Goal: Find specific page/section: Find specific page/section

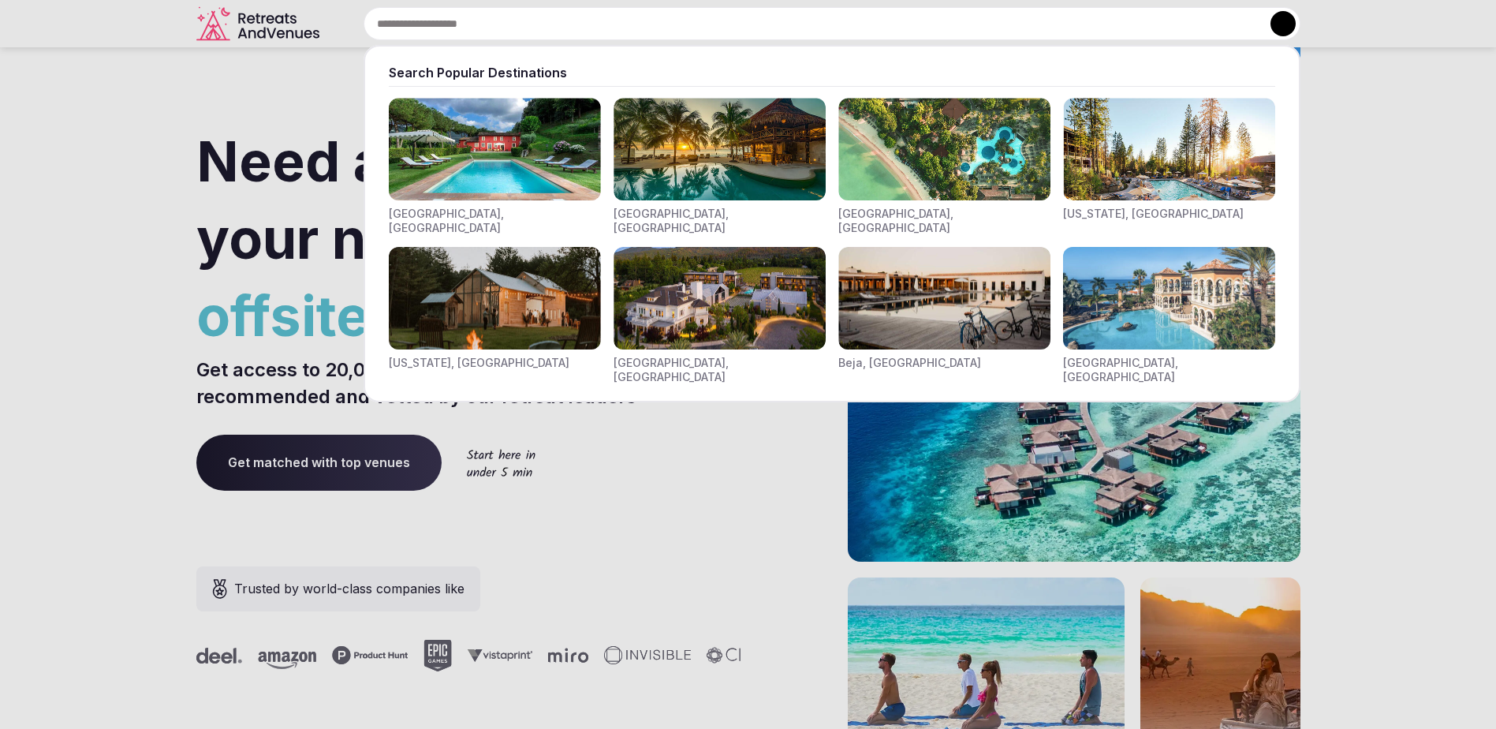
click at [508, 30] on div "Search Popular Destinations [GEOGRAPHIC_DATA], [GEOGRAPHIC_DATA] [GEOGRAPHIC_DA…" at bounding box center [813, 23] width 975 height 33
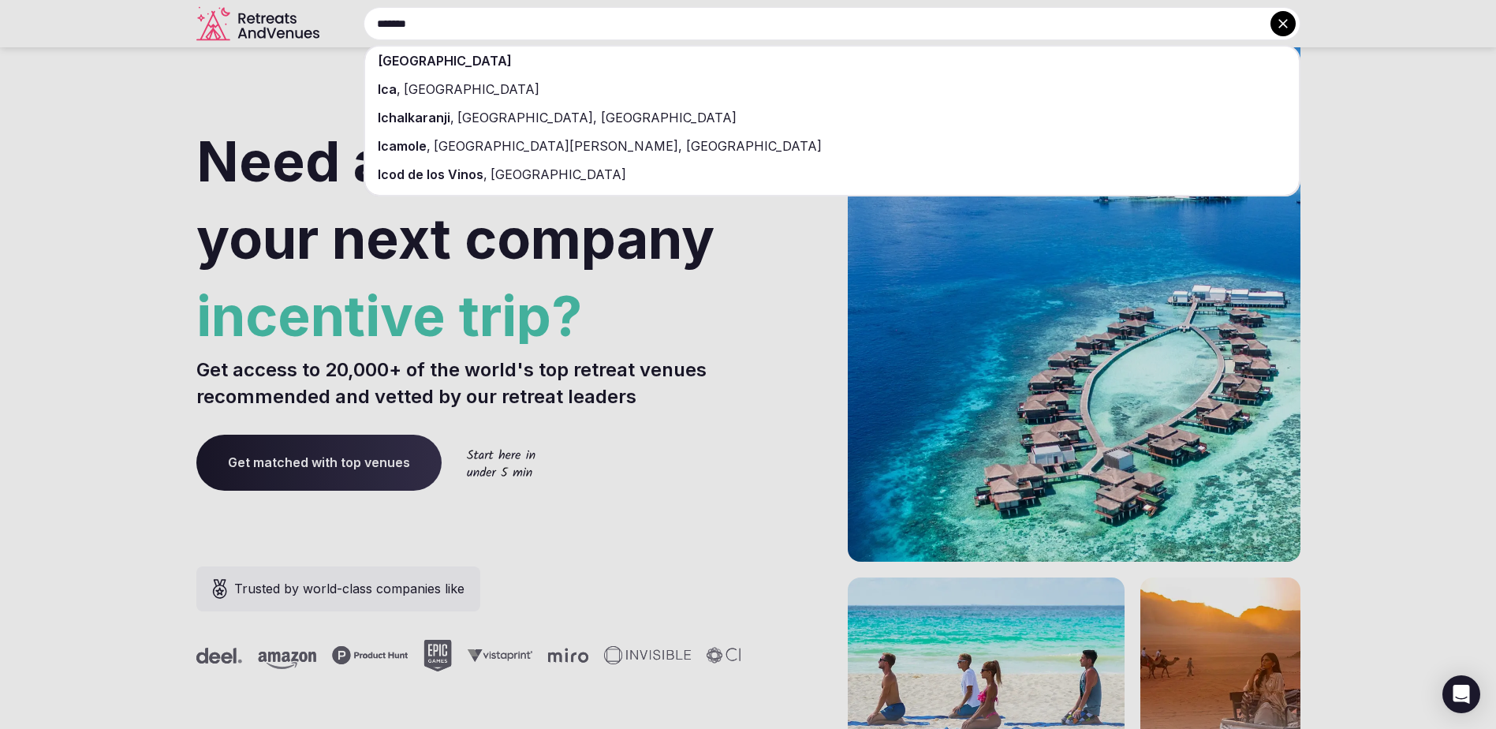
type input "*******"
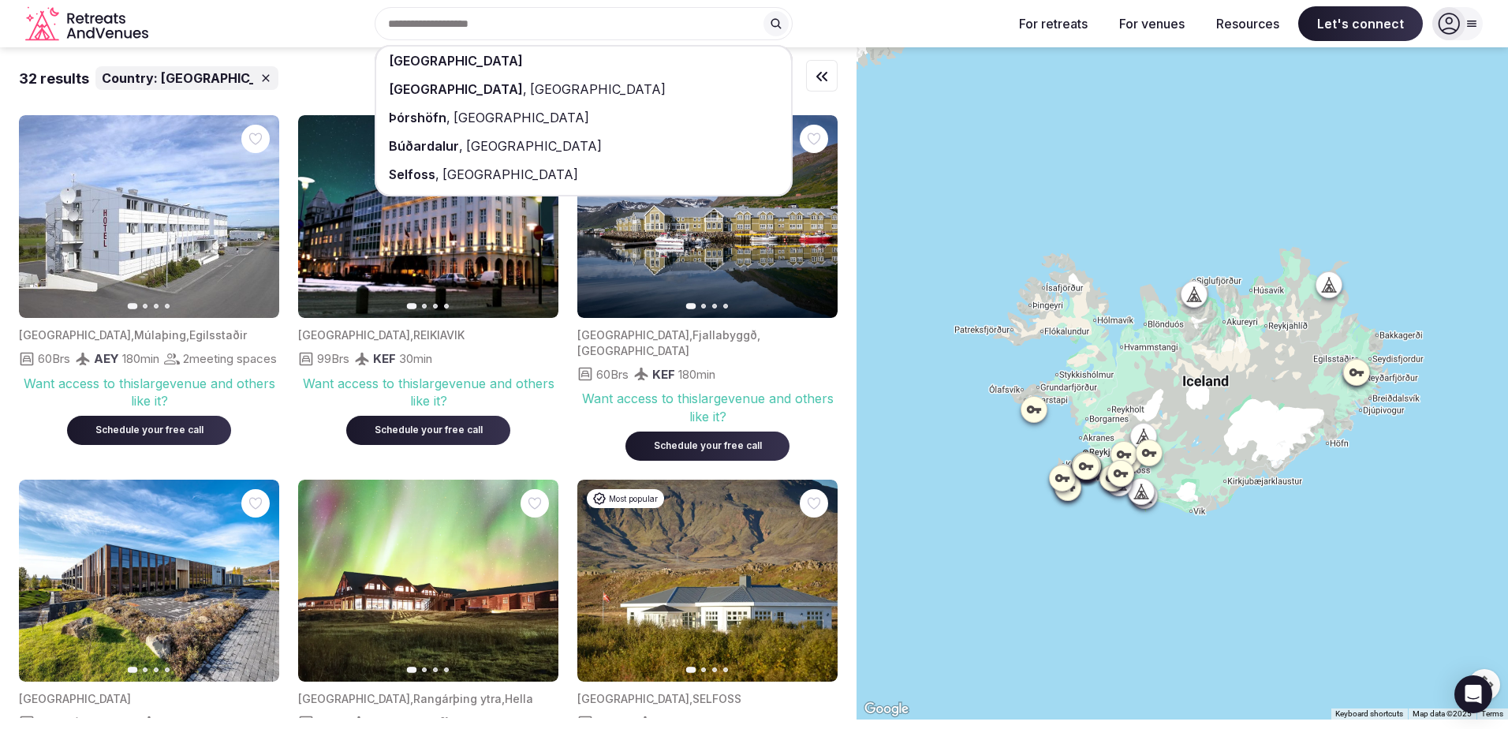
click at [279, 74] on div "32 results Country: [GEOGRAPHIC_DATA]" at bounding box center [428, 78] width 819 height 24
click at [835, 36] on div "Iceland [GEOGRAPHIC_DATA] , [GEOGRAPHIC_DATA] [GEOGRAPHIC_DATA] , [GEOGRAPHIC_D…" at bounding box center [577, 23] width 845 height 33
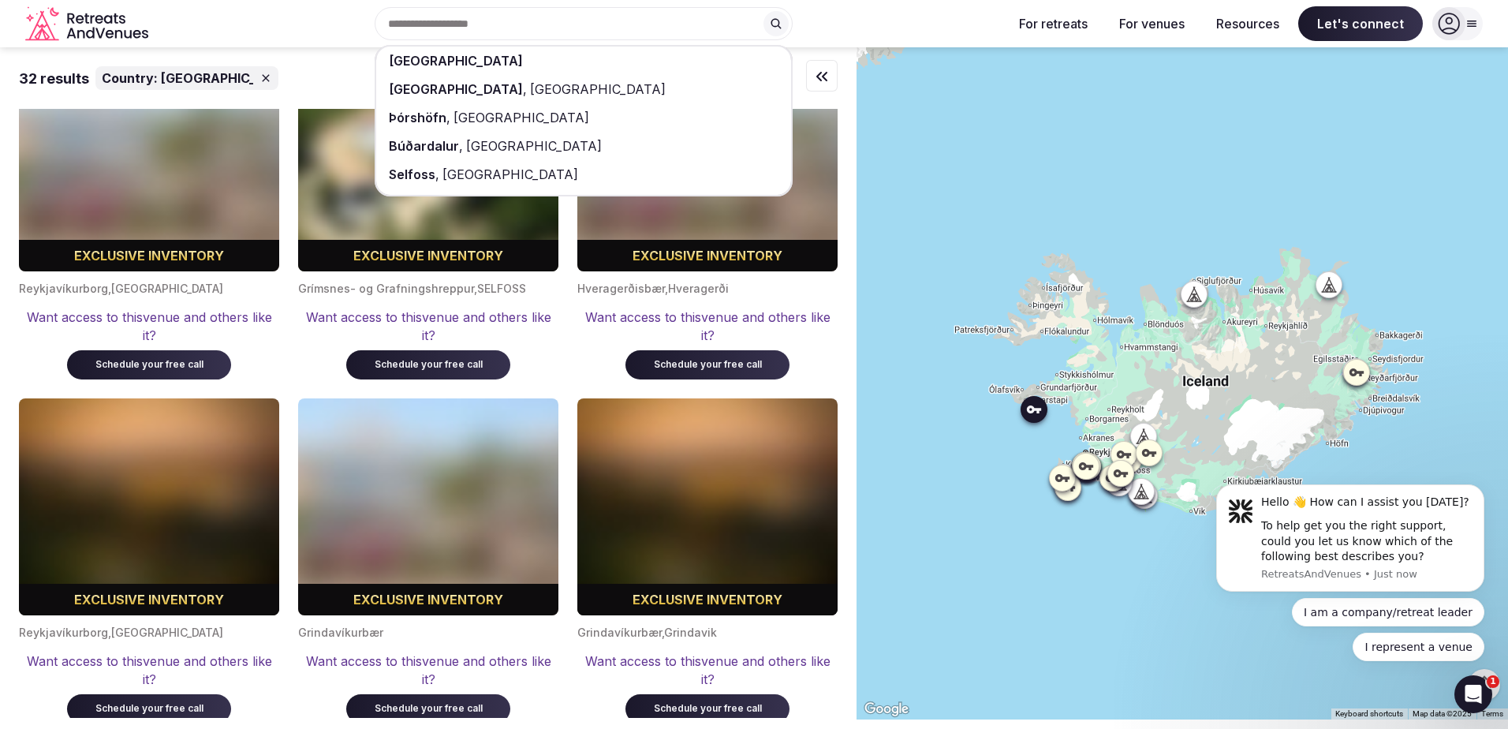
scroll to position [2208, 0]
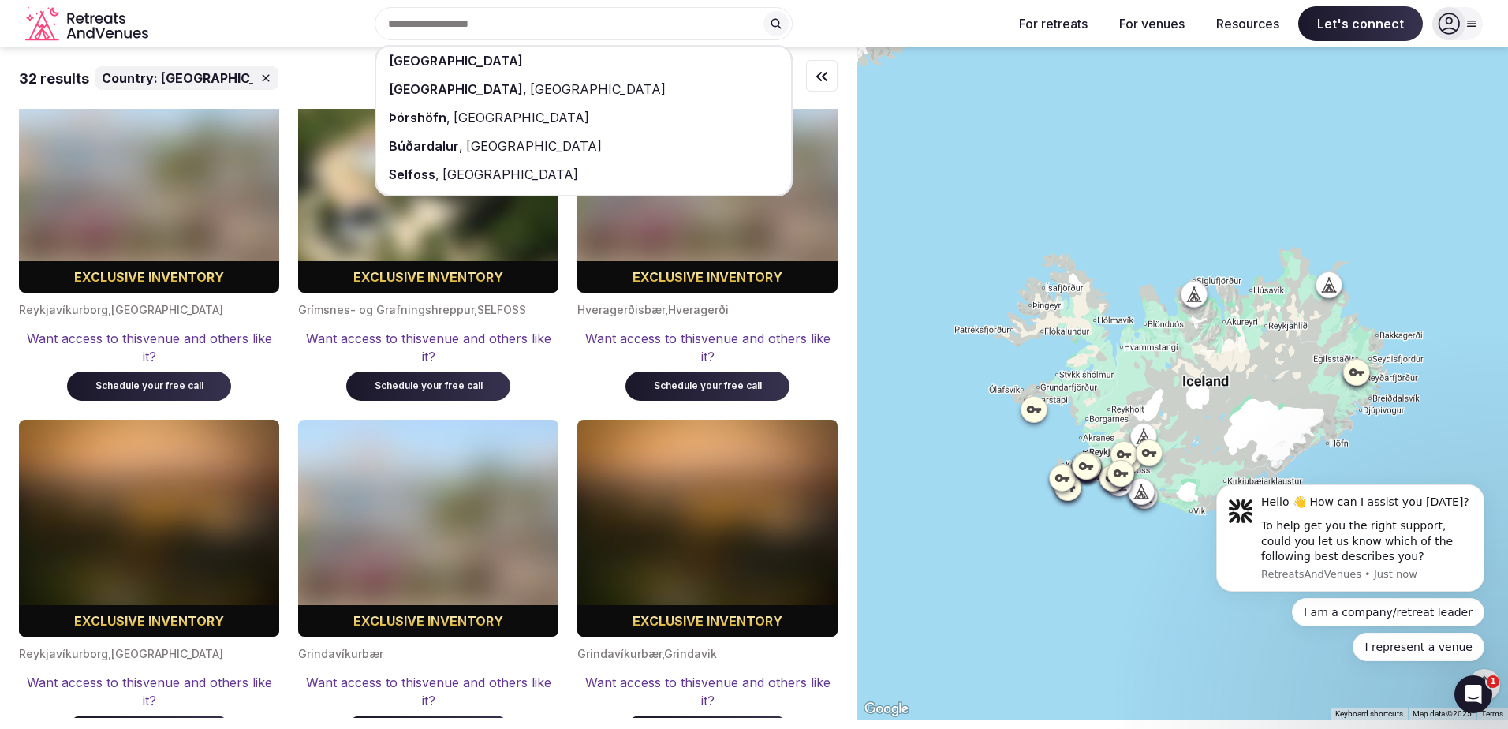
click at [848, 25] on div "Iceland [GEOGRAPHIC_DATA] , [GEOGRAPHIC_DATA] [GEOGRAPHIC_DATA] , [GEOGRAPHIC_D…" at bounding box center [577, 23] width 845 height 33
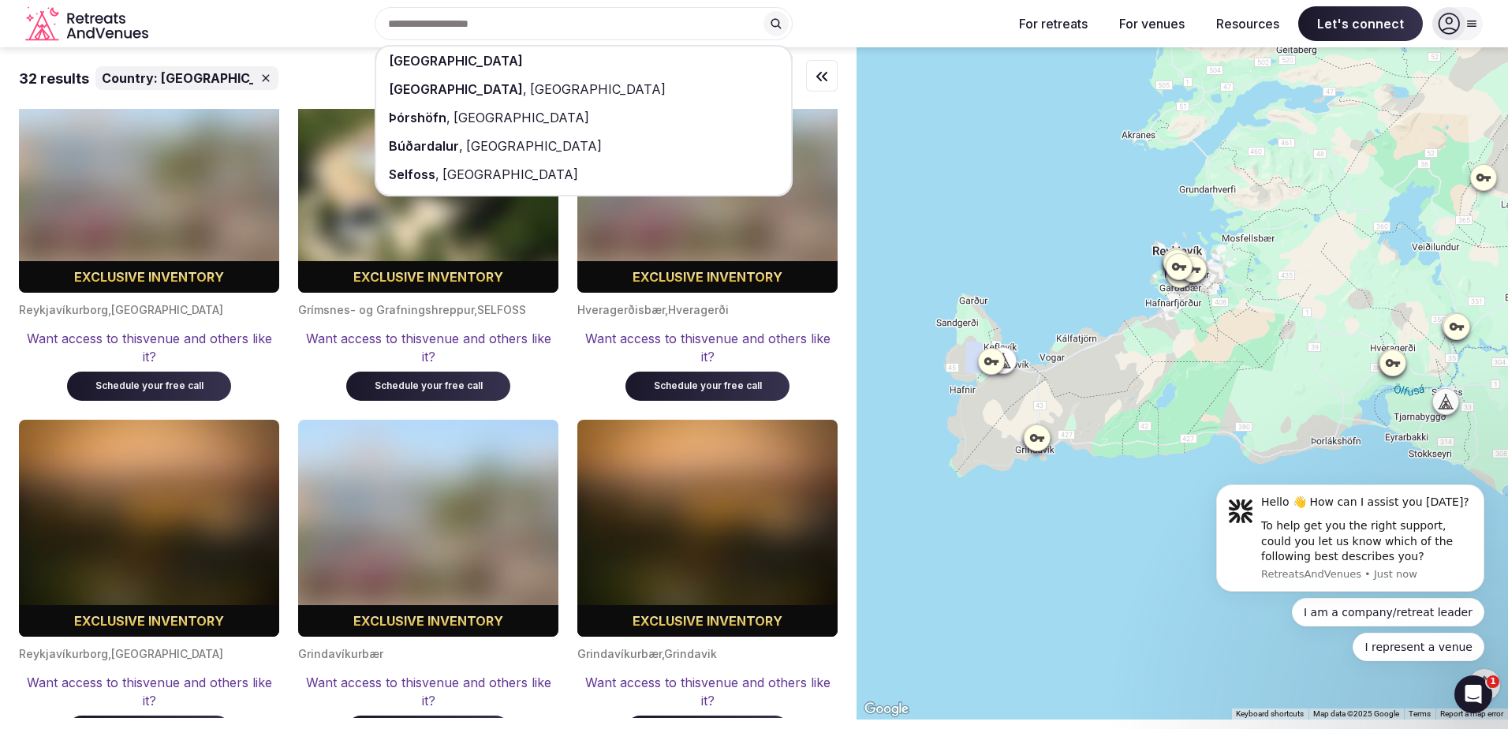
drag, startPoint x: 1024, startPoint y: 461, endPoint x: 1150, endPoint y: 416, distance: 133.9
click at [1150, 416] on div at bounding box center [1181, 383] width 651 height 672
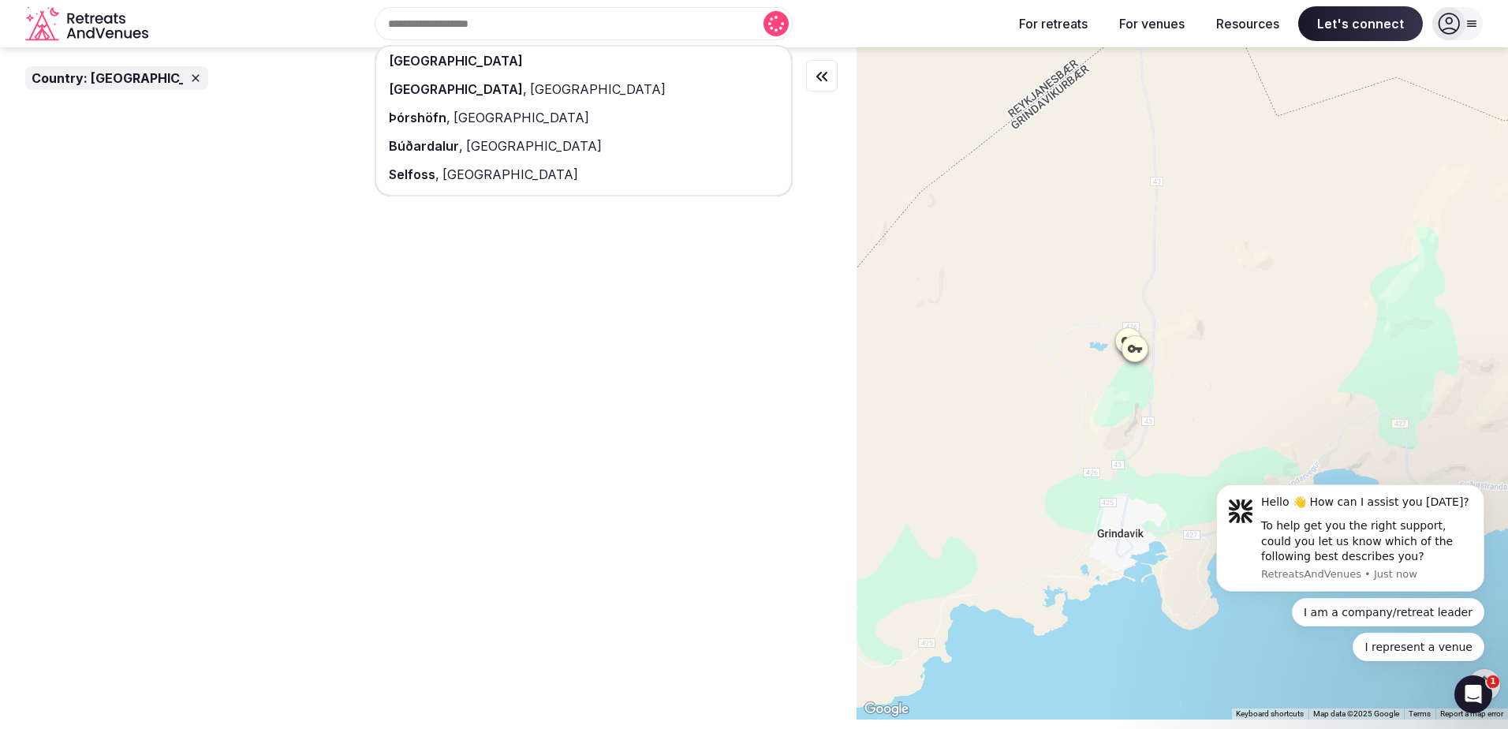
scroll to position [0, 0]
drag, startPoint x: 1149, startPoint y: 374, endPoint x: 1139, endPoint y: 409, distance: 36.9
click at [1142, 427] on div at bounding box center [1181, 383] width 651 height 672
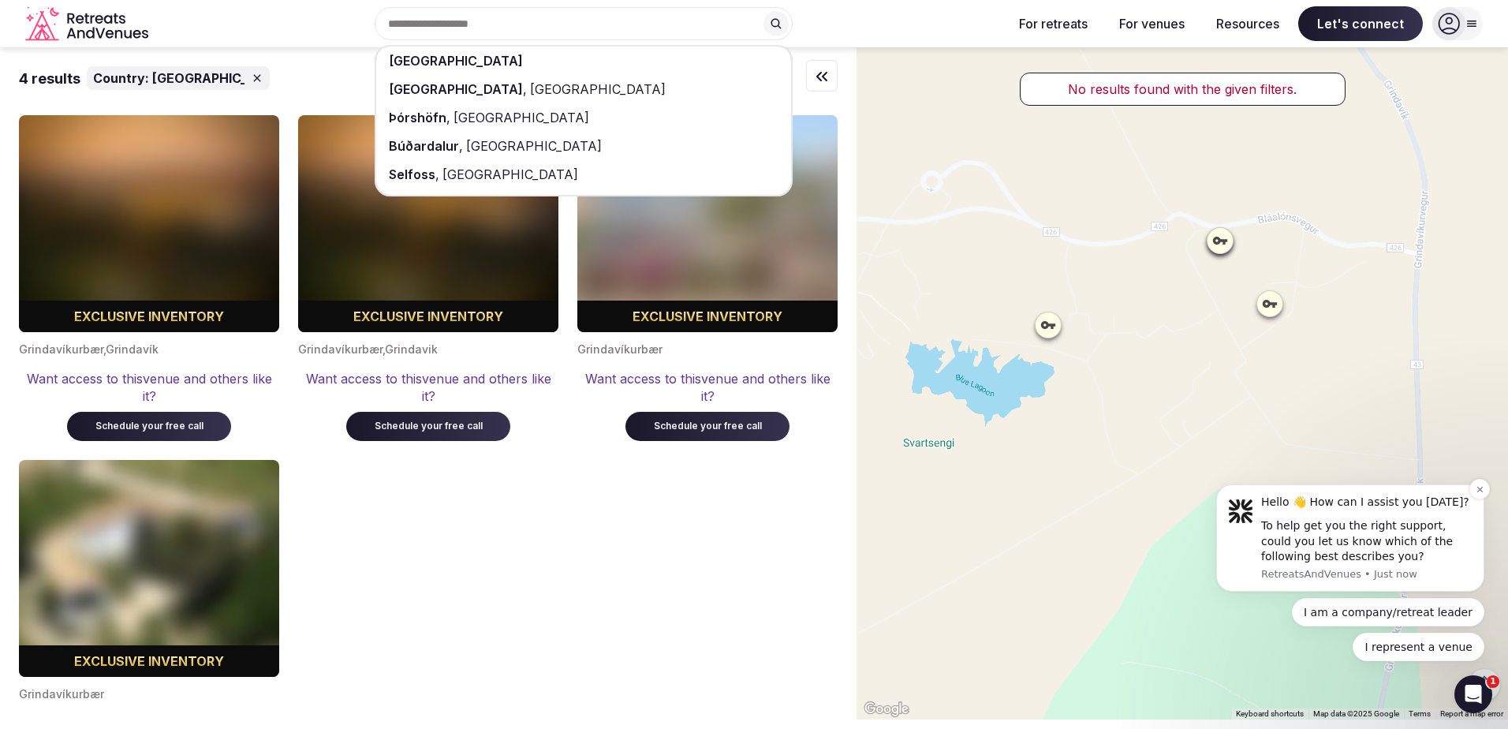
drag, startPoint x: 2328, startPoint y: 858, endPoint x: 1250, endPoint y: 494, distance: 1137.9
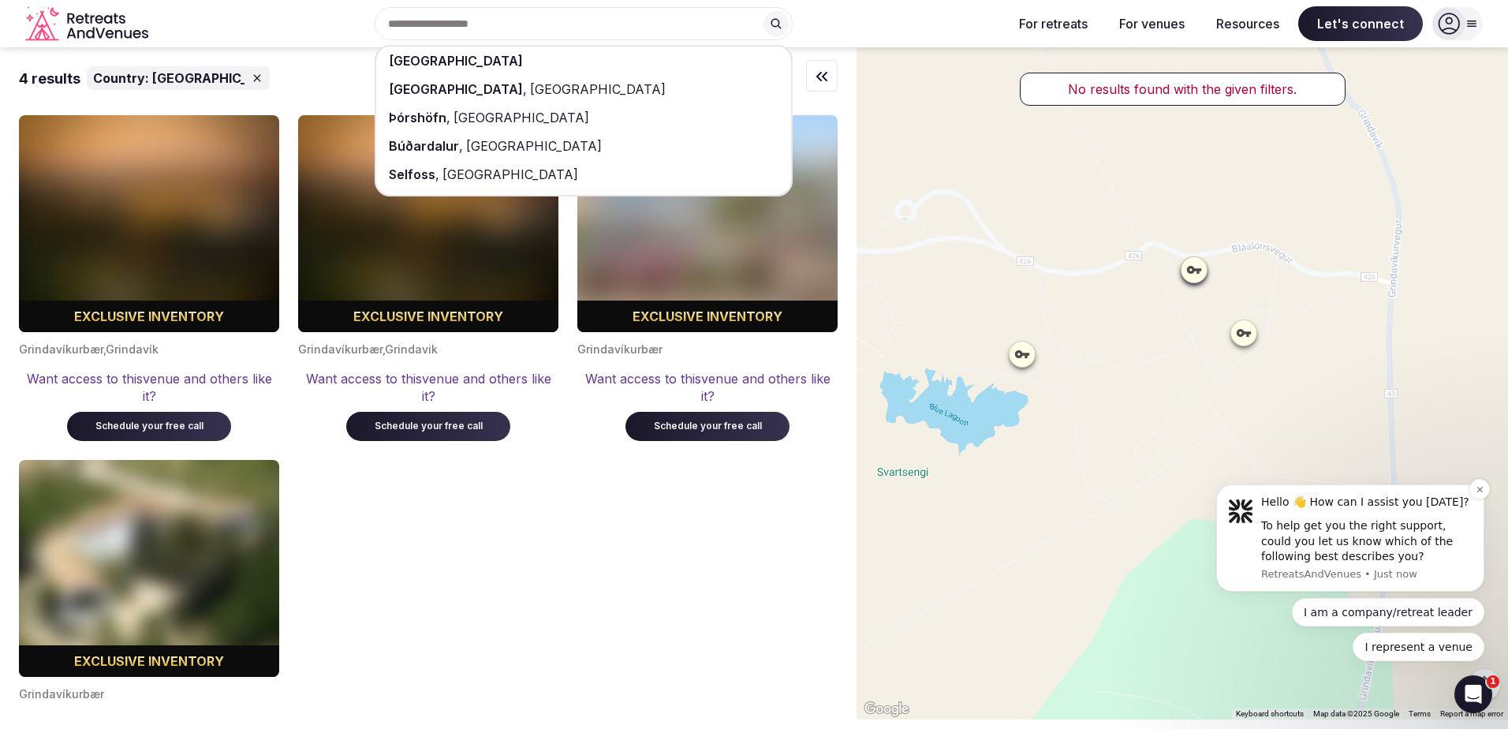
drag, startPoint x: 2233, startPoint y: 830, endPoint x: 1230, endPoint y: 520, distance: 1049.1
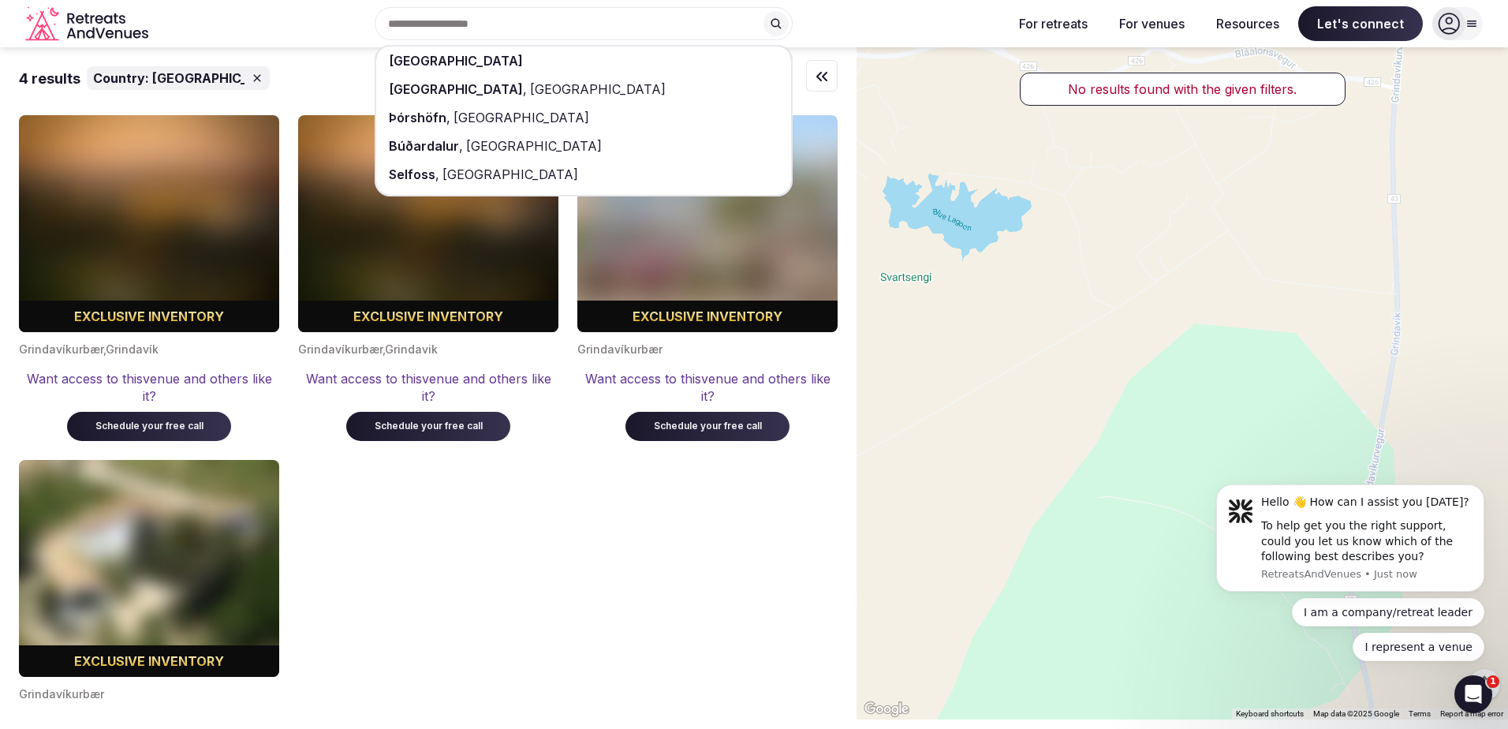
drag, startPoint x: 1203, startPoint y: 308, endPoint x: 1225, endPoint y: 367, distance: 62.1
click at [1211, 336] on div at bounding box center [1181, 383] width 651 height 672
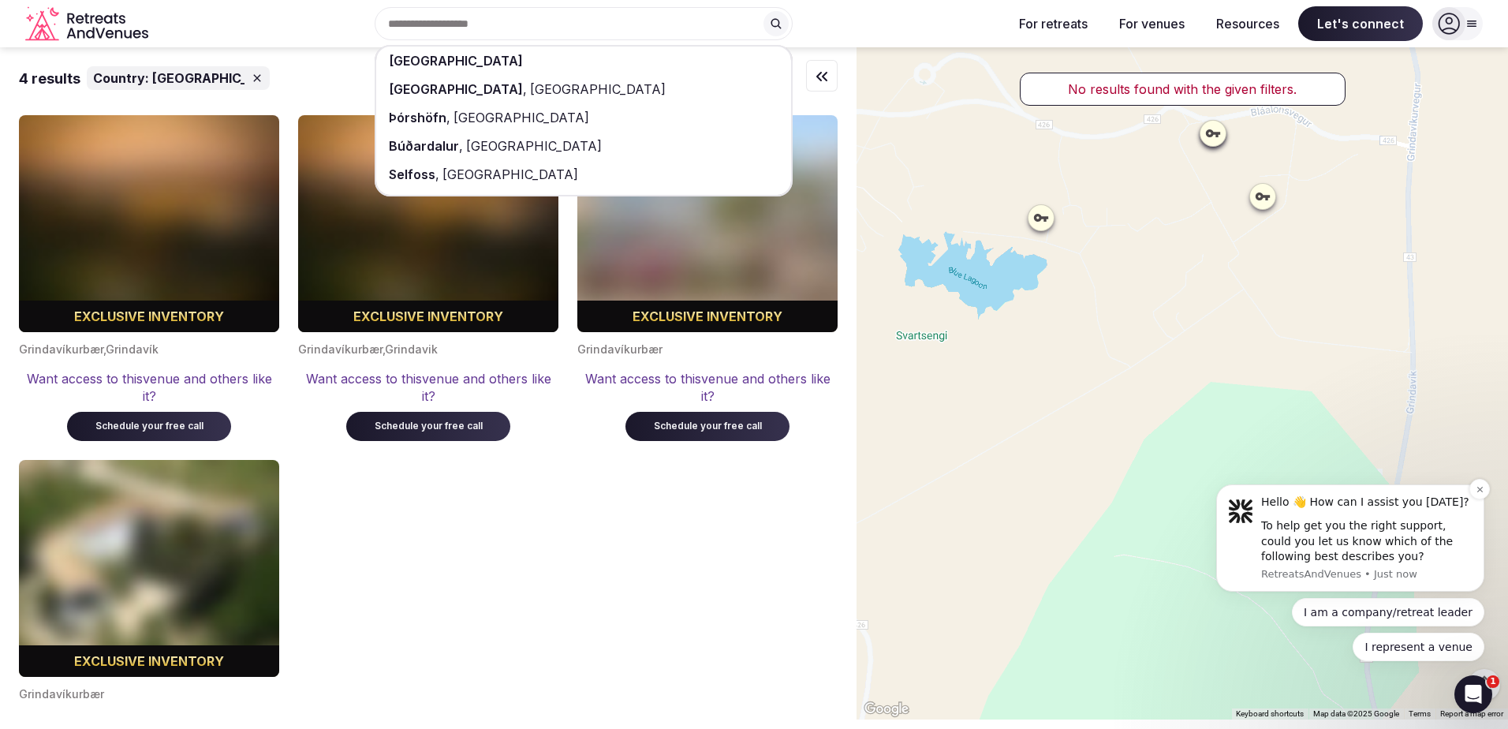
drag, startPoint x: 2423, startPoint y: 899, endPoint x: 1216, endPoint y: 517, distance: 1266.5
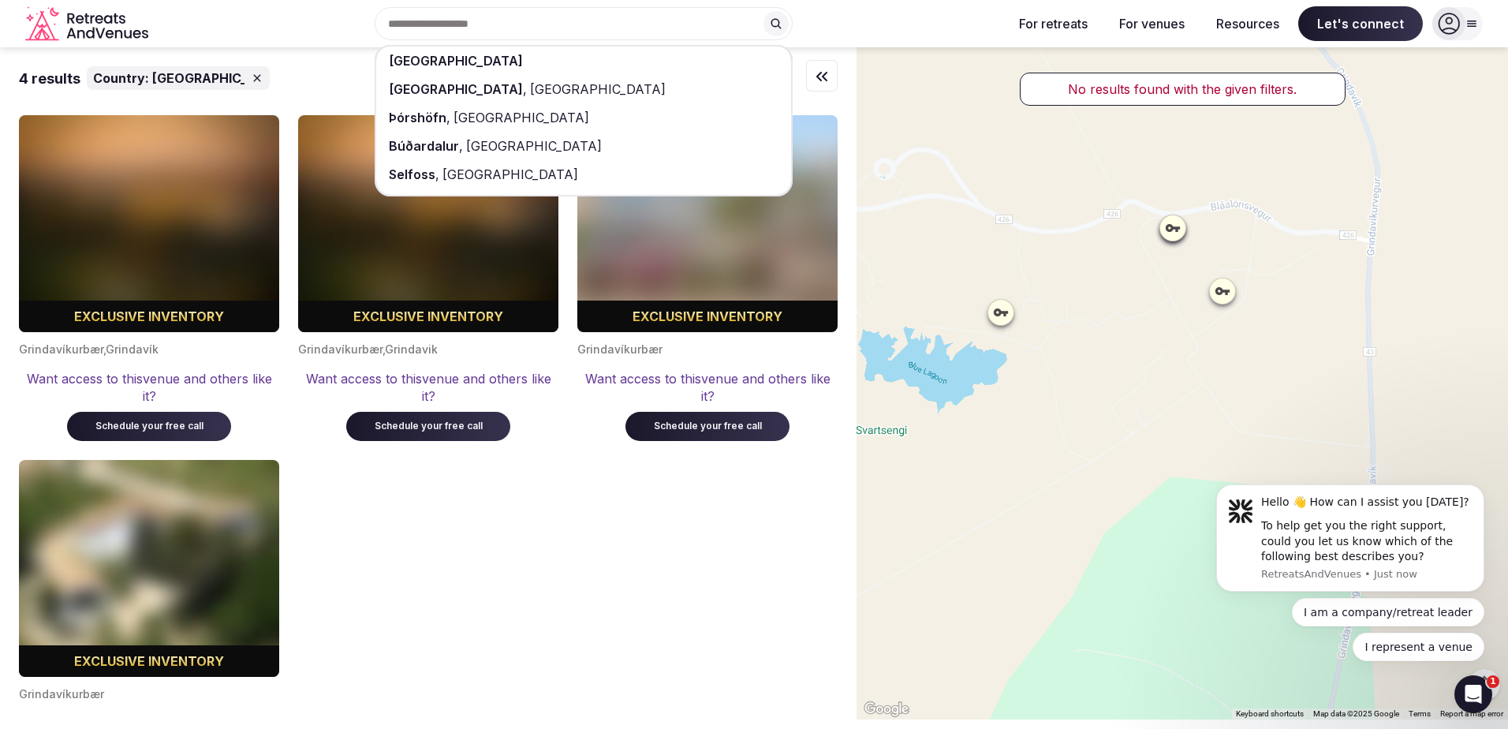
drag, startPoint x: 2374, startPoint y: 929, endPoint x: 1251, endPoint y: 649, distance: 1157.3
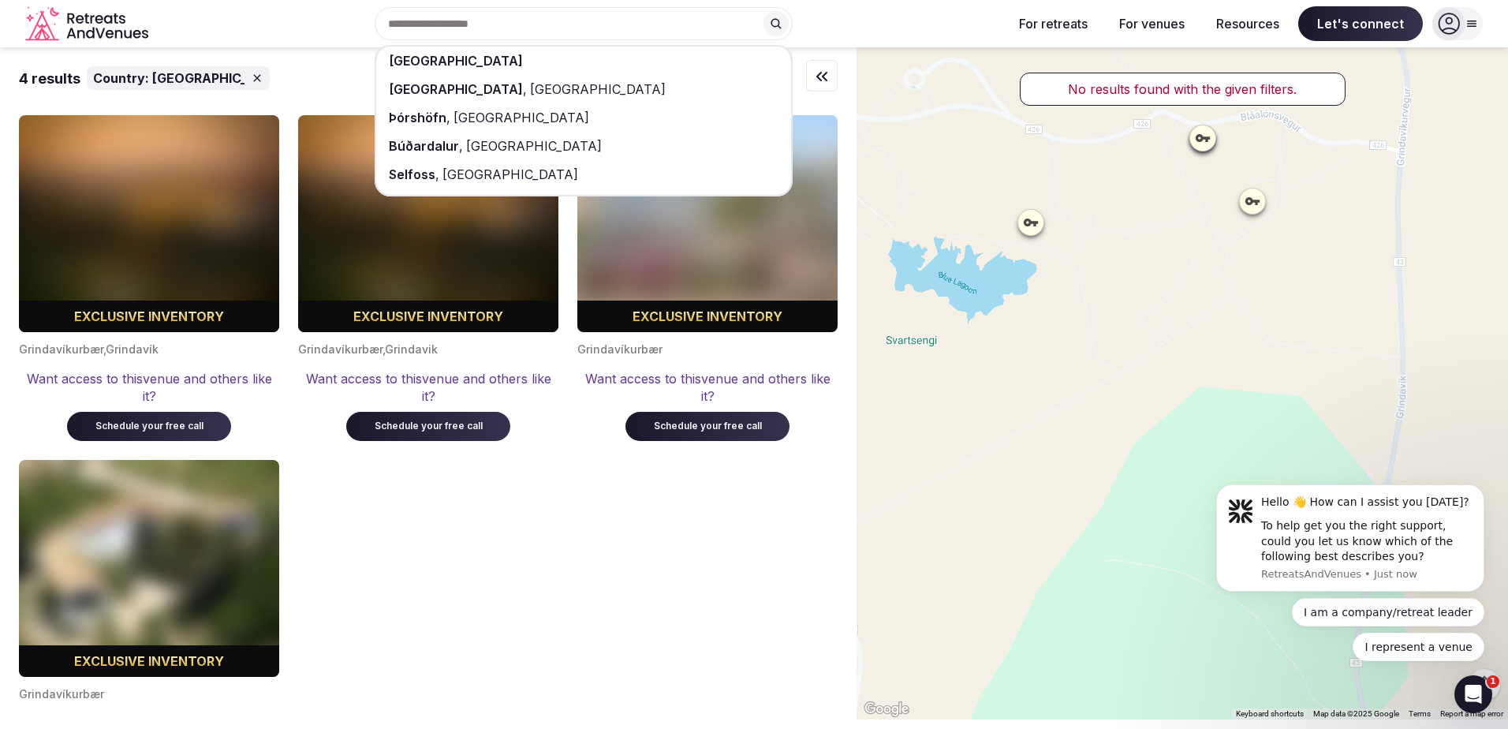
click at [1221, 401] on div at bounding box center [1181, 383] width 651 height 672
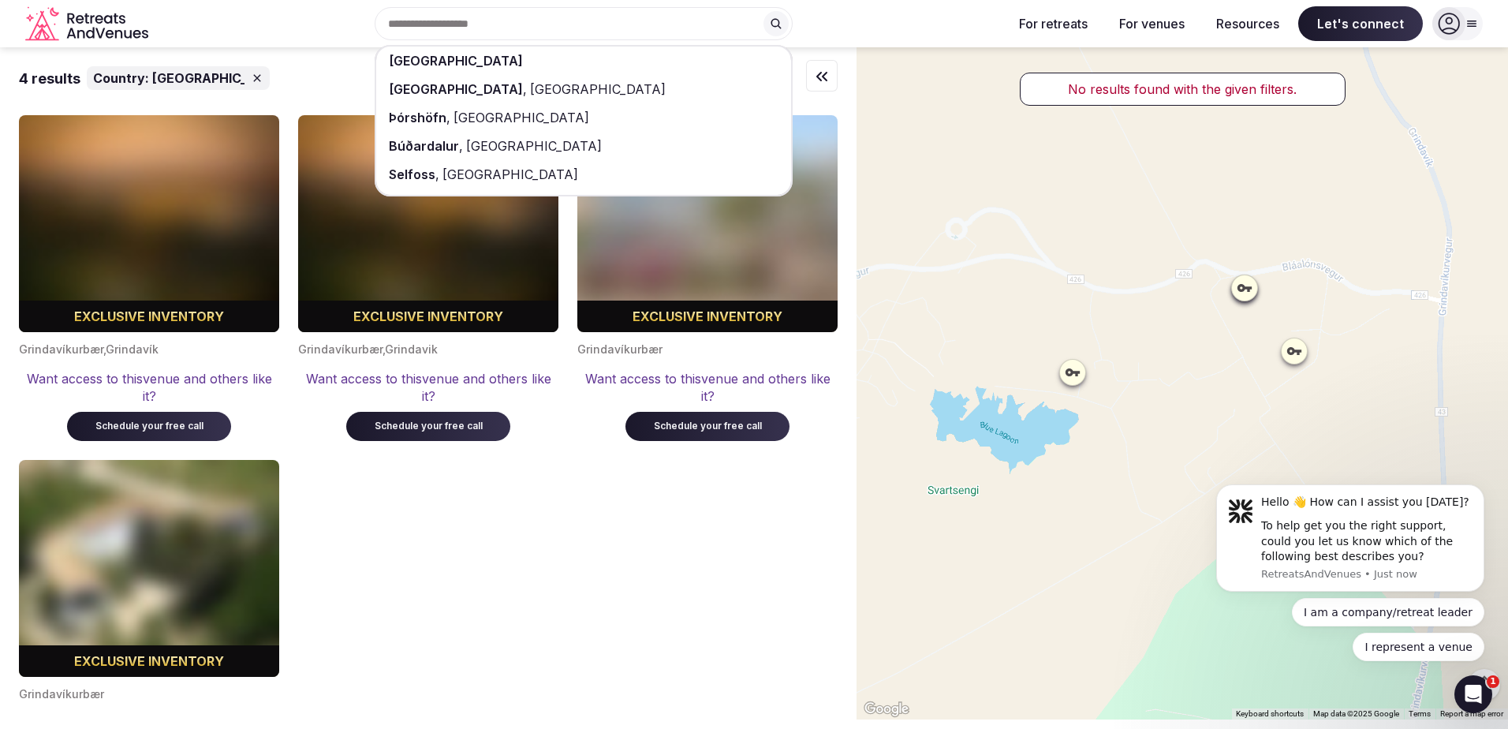
drag, startPoint x: 1196, startPoint y: 276, endPoint x: 1238, endPoint y: 434, distance: 163.2
click at [1238, 434] on div at bounding box center [1181, 383] width 651 height 672
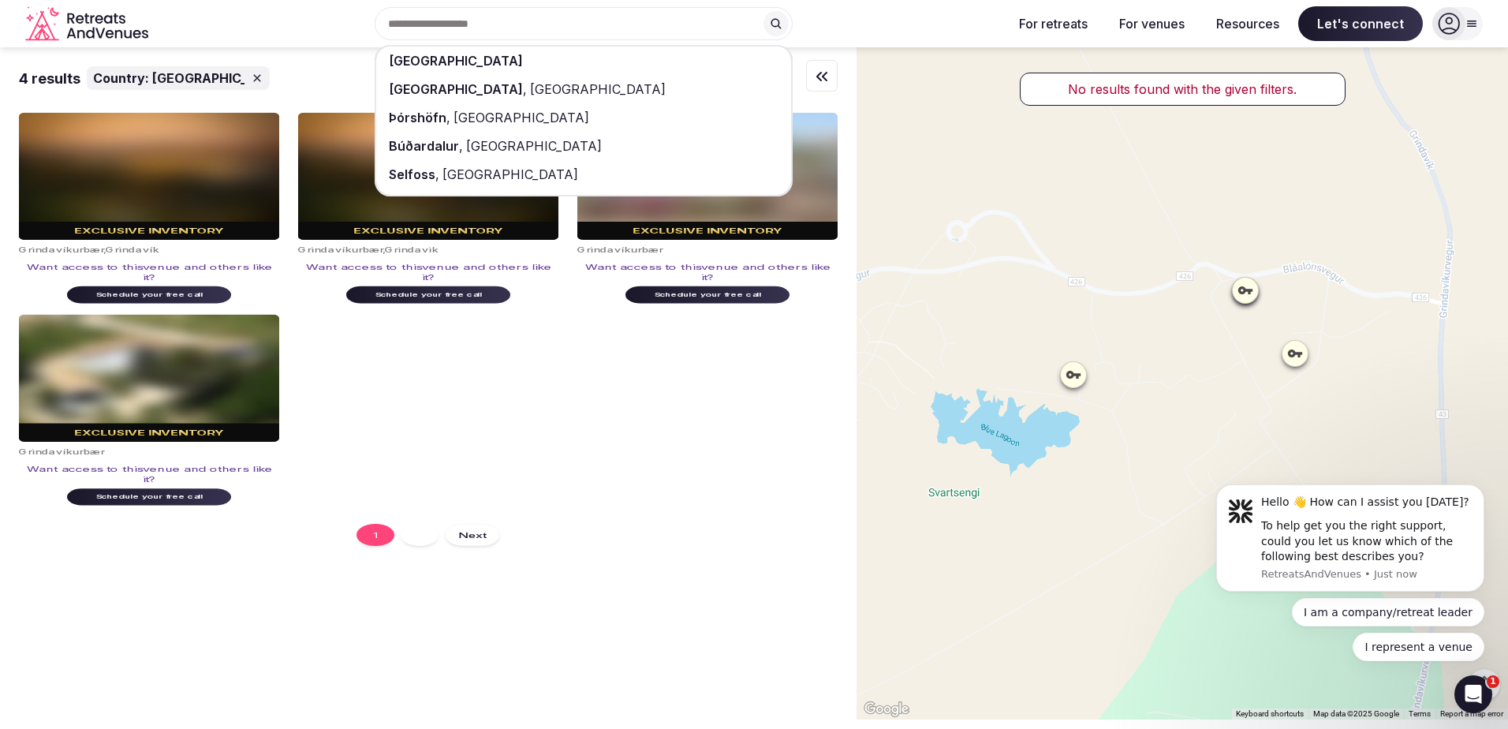
click at [1253, 297] on icon at bounding box center [1245, 290] width 16 height 16
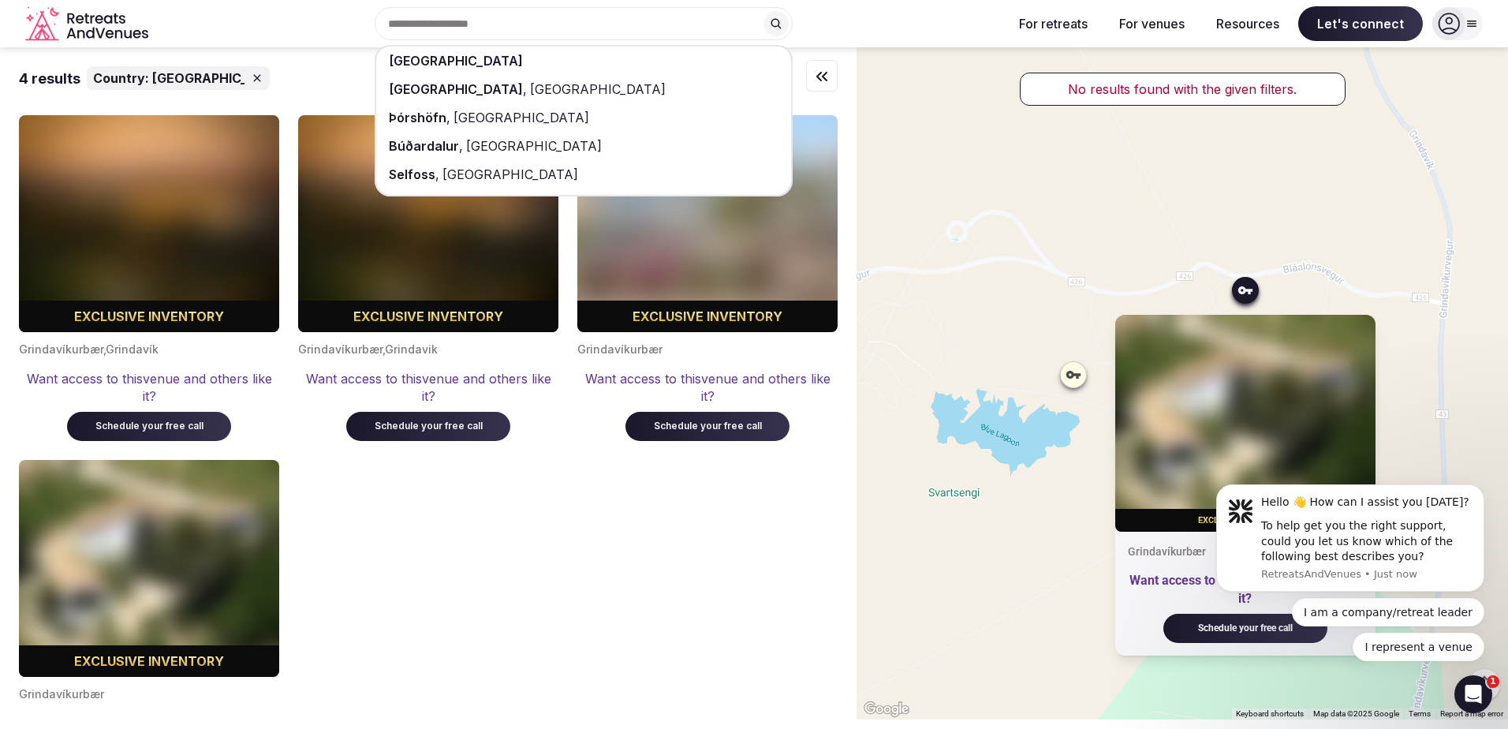
click at [1078, 375] on icon at bounding box center [1073, 375] width 14 height 8
